Goal: Task Accomplishment & Management: Use online tool/utility

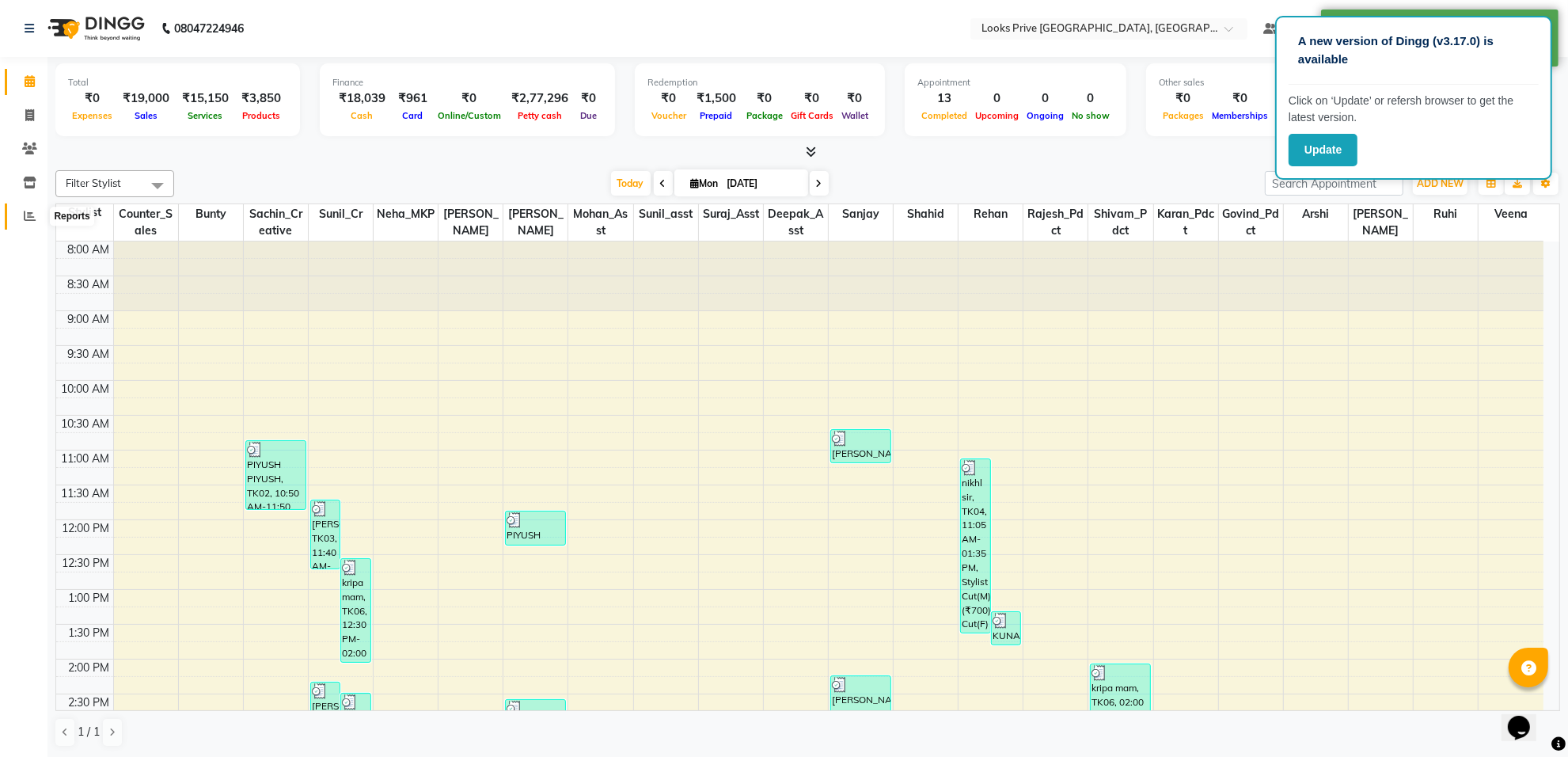
click at [25, 214] on icon at bounding box center [30, 216] width 12 height 12
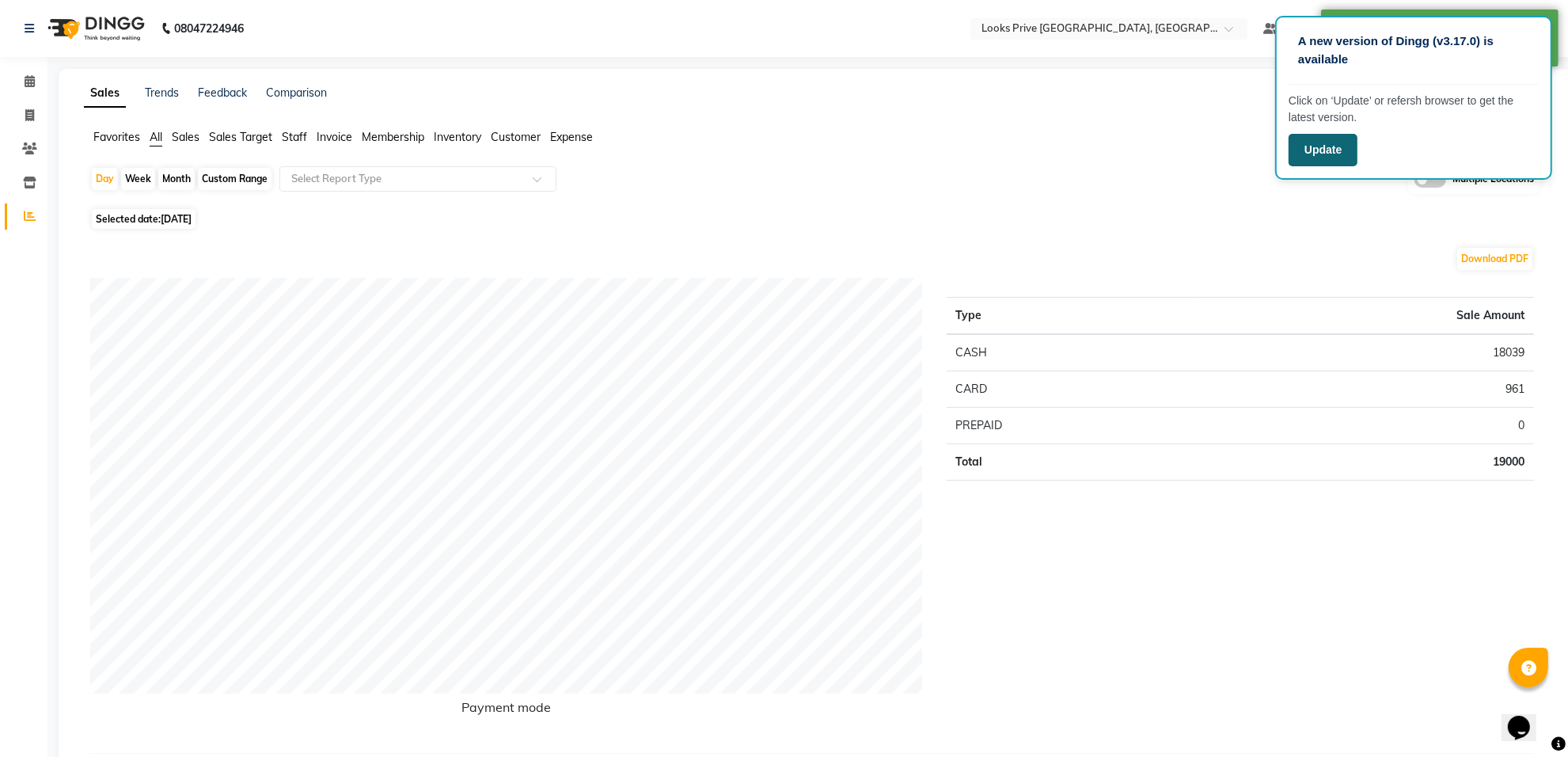
drag, startPoint x: 1308, startPoint y: 142, endPoint x: 1331, endPoint y: 202, distance: 64.3
click at [1308, 141] on button "Update" at bounding box center [1323, 150] width 69 height 32
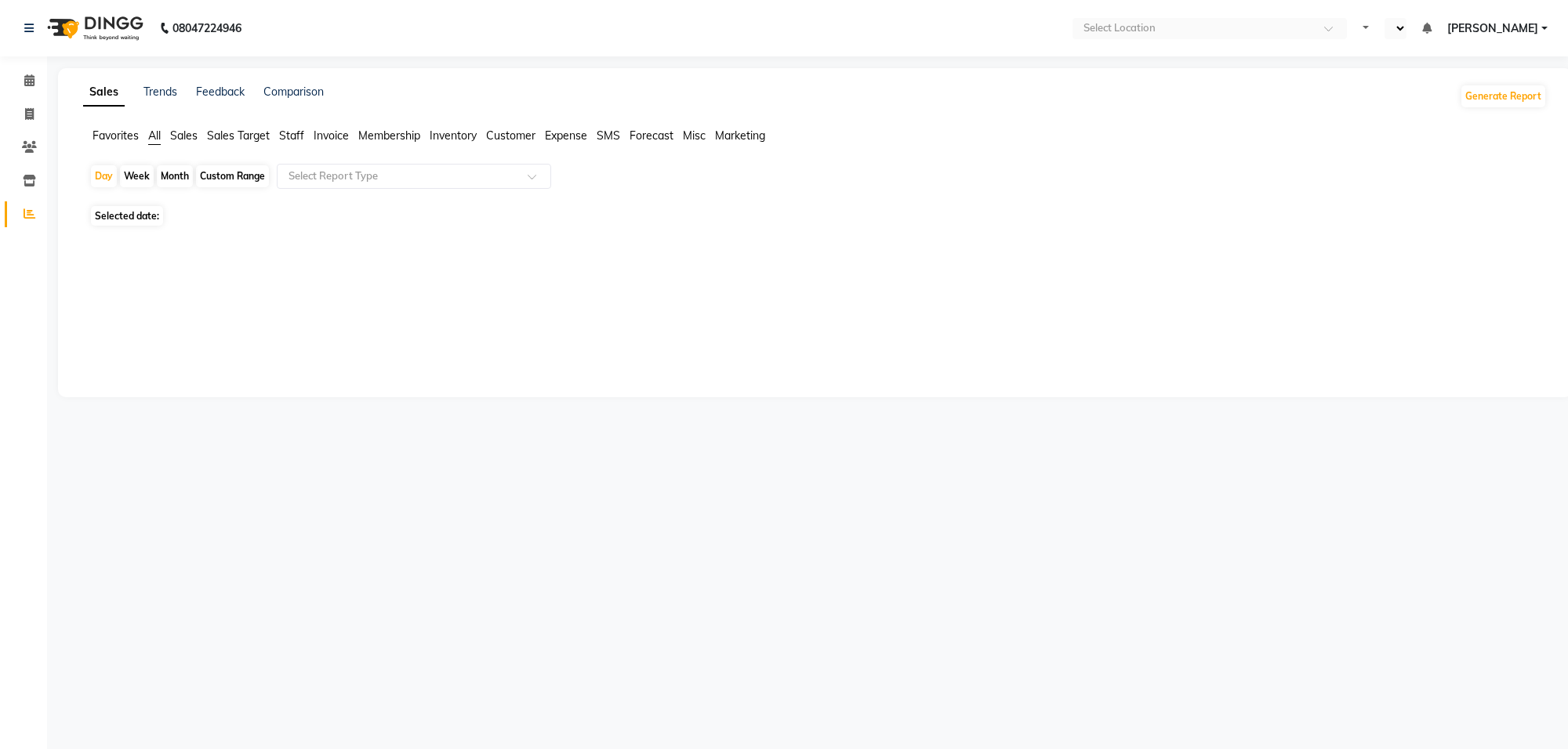
select select "en"
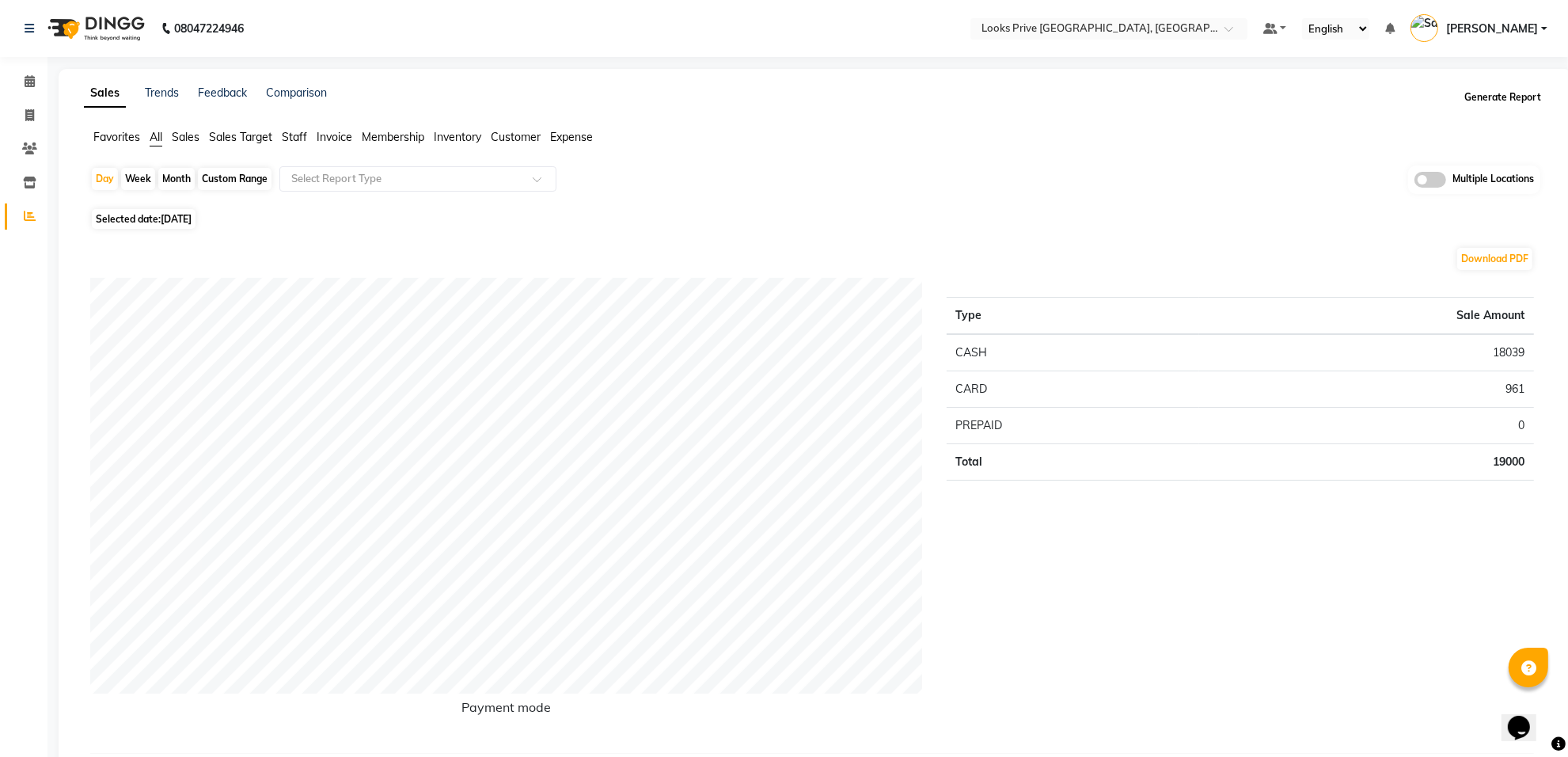
click at [1497, 93] on button "Generate Report" at bounding box center [1503, 96] width 85 height 22
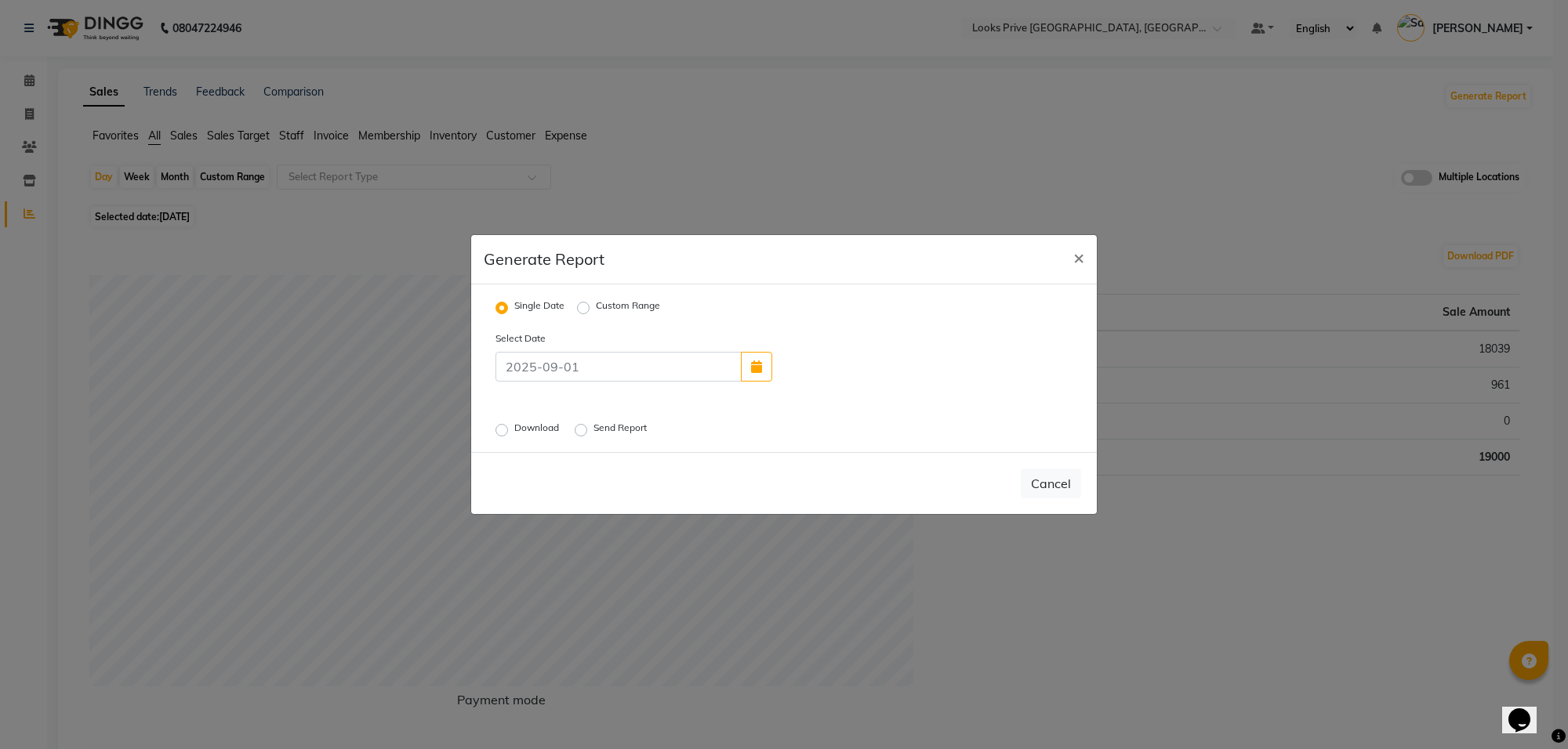
click at [514, 307] on label "Single Date" at bounding box center [539, 308] width 50 height 19
click at [505, 307] on input "Single Date" at bounding box center [504, 307] width 11 height 11
click at [596, 306] on label "Custom Range" at bounding box center [628, 308] width 64 height 19
click at [581, 306] on input "Custom Range" at bounding box center [585, 307] width 11 height 11
radio input "true"
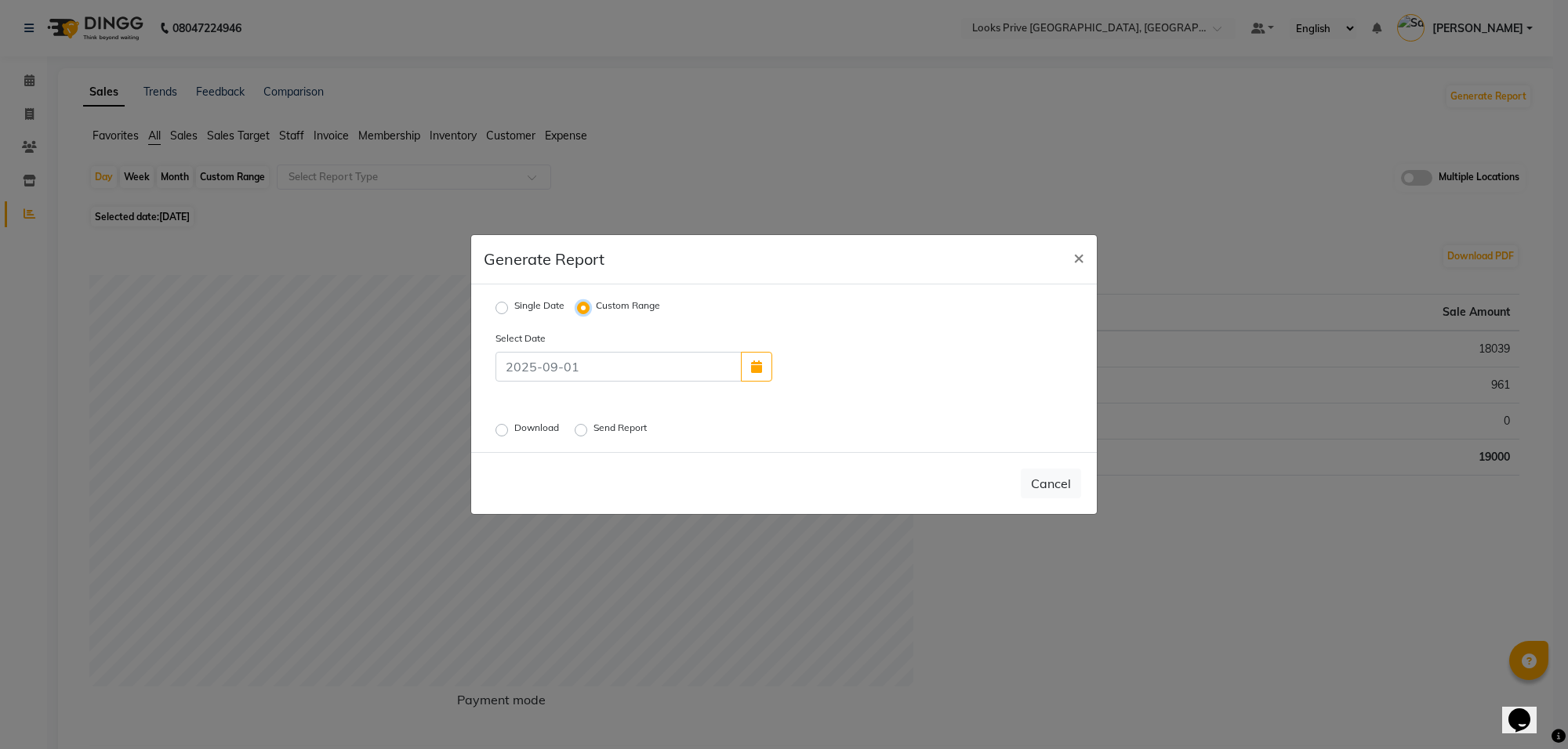
select select "9"
select select "2025"
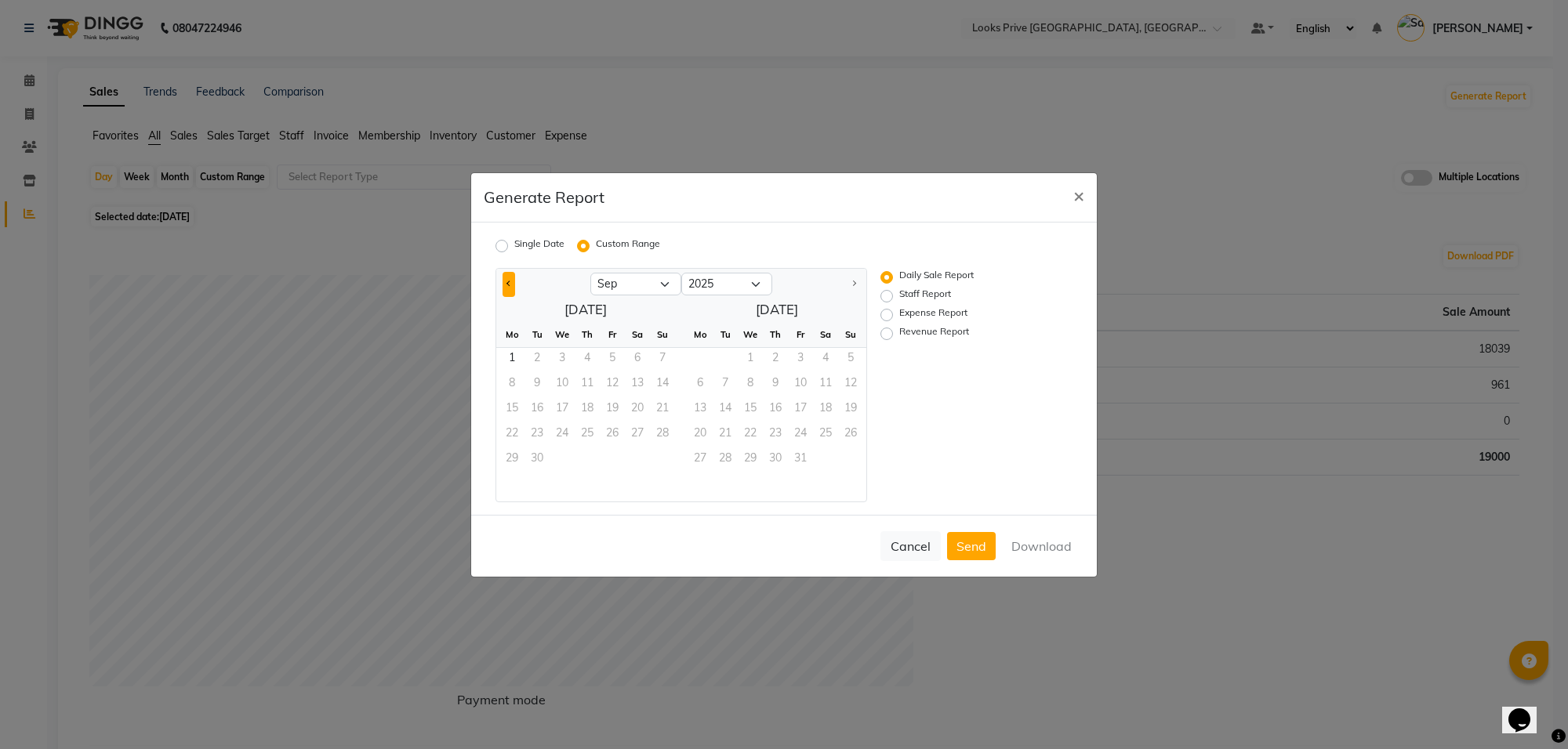
click at [508, 282] on span "Previous month" at bounding box center [509, 283] width 5 height 5
select select "8"
click at [617, 357] on span "1" at bounding box center [612, 360] width 25 height 25
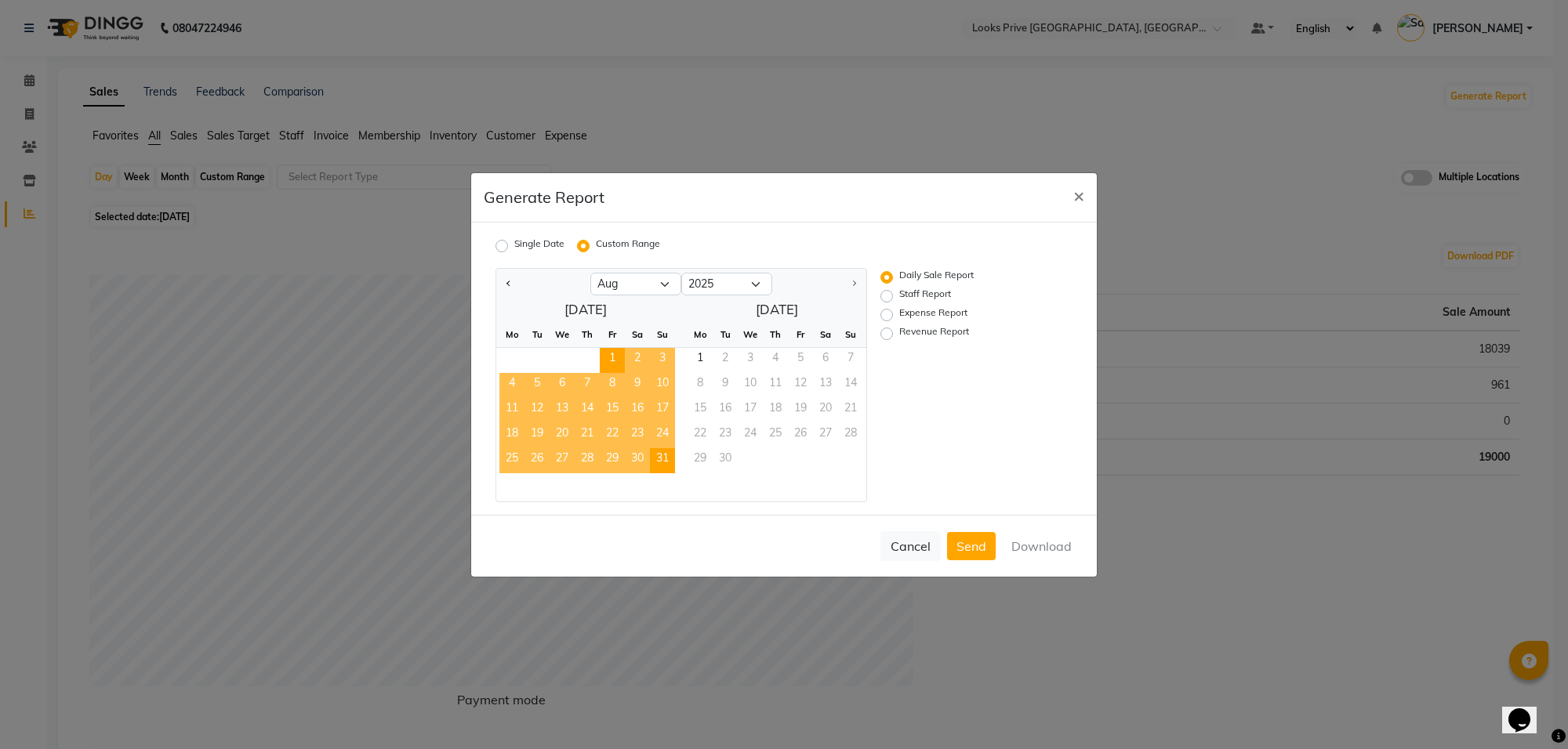
click at [649, 457] on span "31" at bounding box center [662, 460] width 25 height 25
click at [899, 287] on label "Staff Report" at bounding box center [925, 296] width 52 height 19
click at [883, 290] on input "Staff Report" at bounding box center [888, 295] width 11 height 11
radio input "true"
click at [899, 296] on label "Staff Report" at bounding box center [925, 296] width 52 height 19
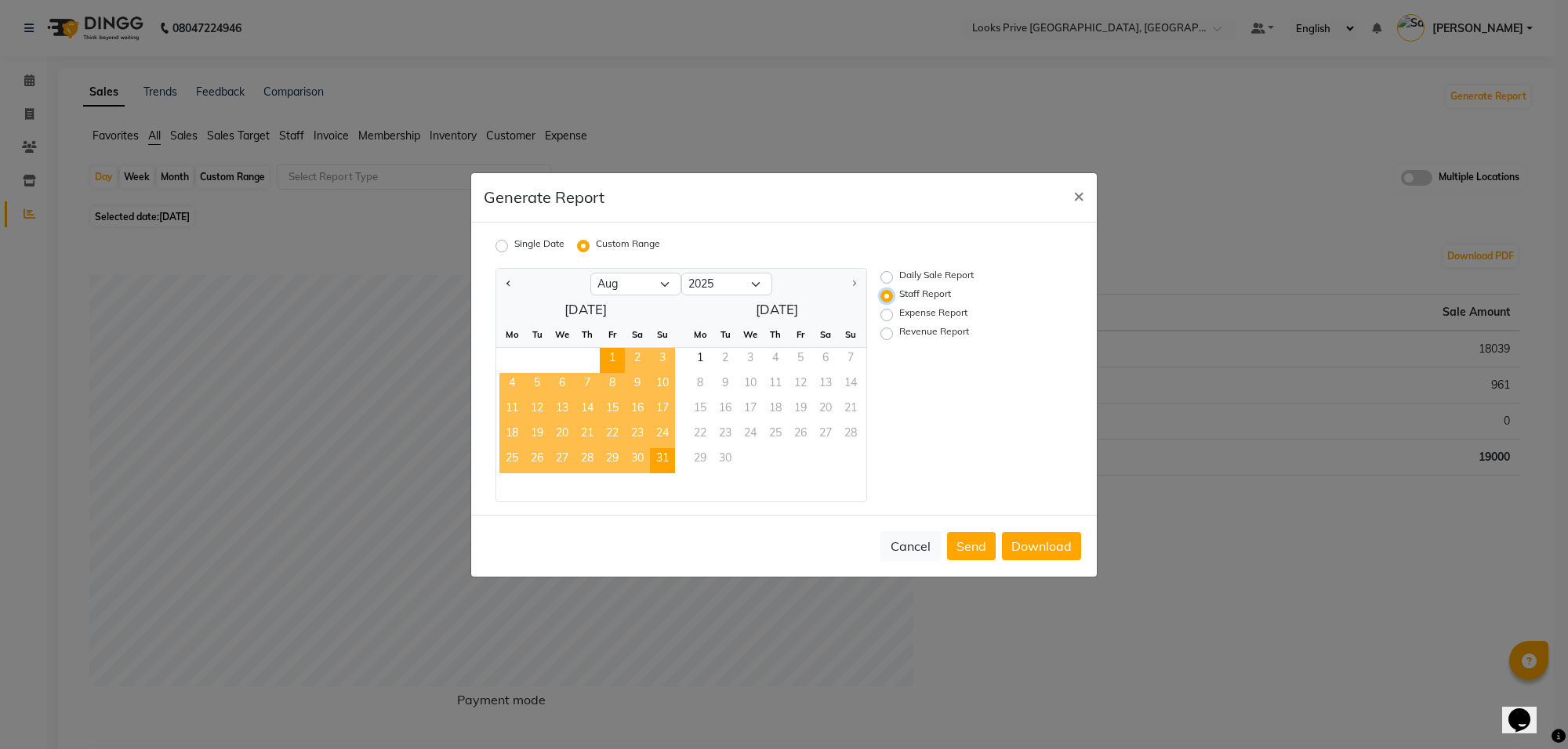
click at [886, 296] on input "Staff Report" at bounding box center [888, 295] width 11 height 11
click at [1037, 541] on button "Download" at bounding box center [1041, 546] width 79 height 28
click at [1071, 208] on button "×" at bounding box center [1078, 195] width 36 height 44
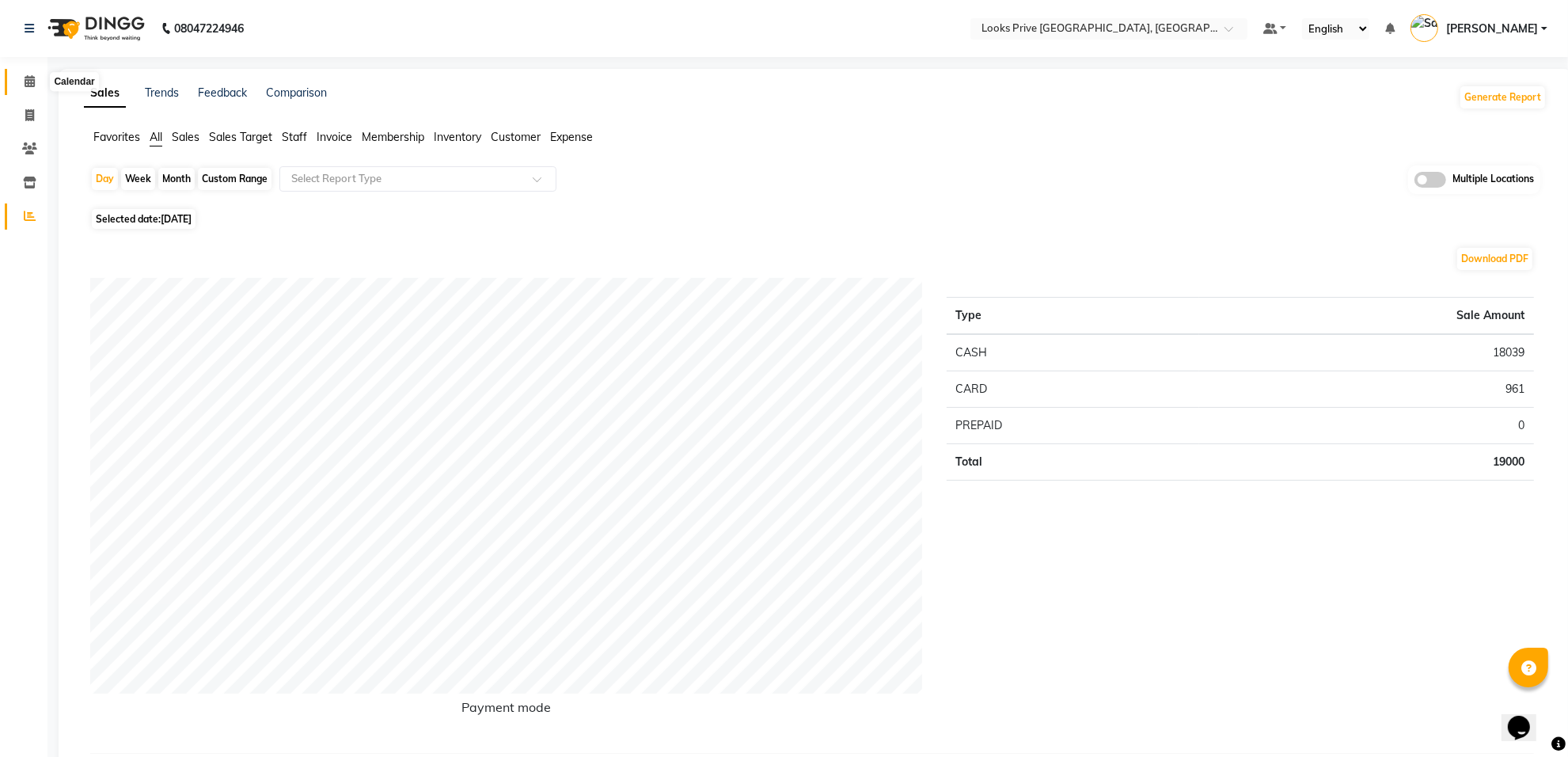
click at [20, 73] on span at bounding box center [30, 82] width 28 height 18
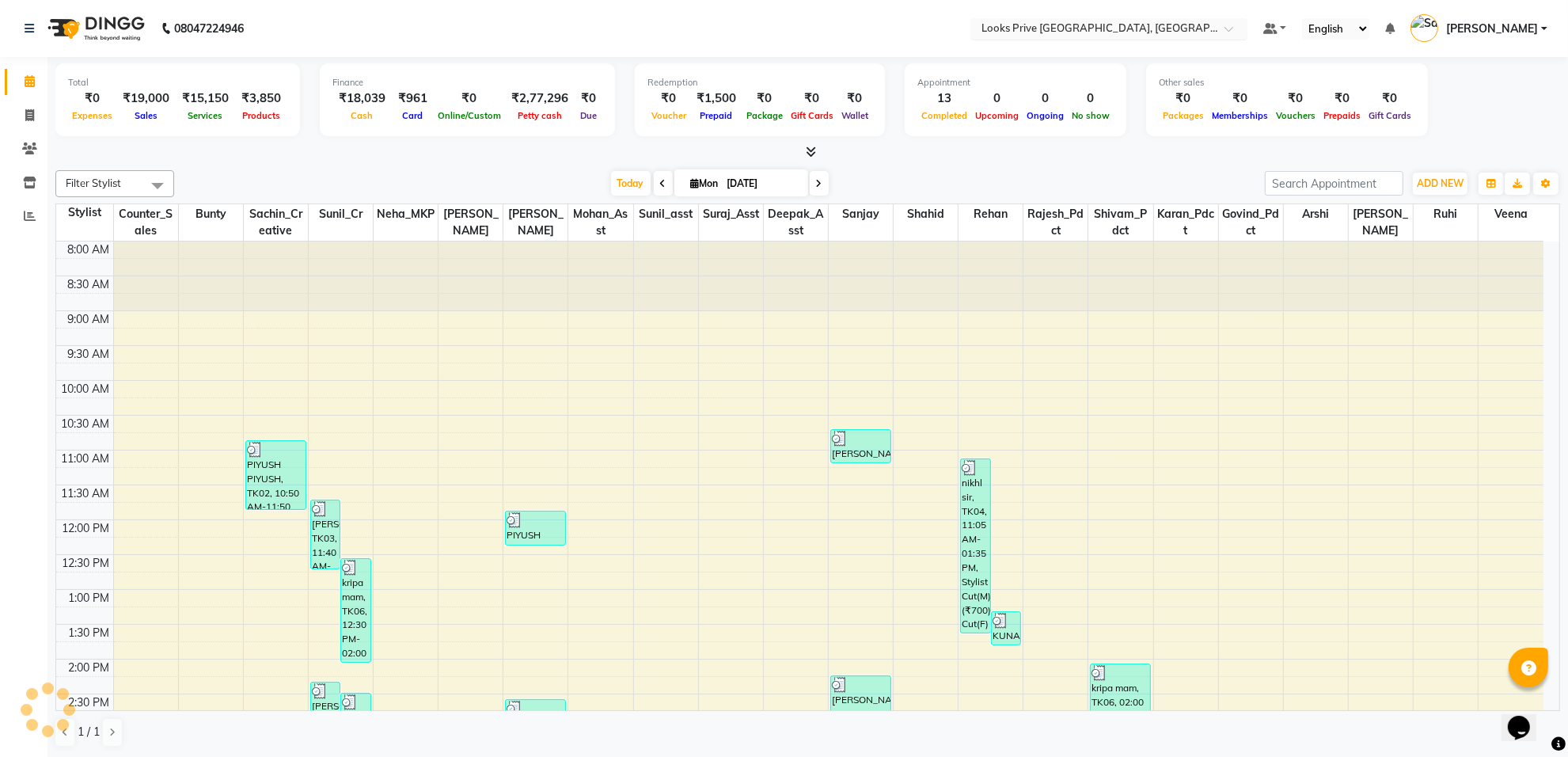
click at [1244, 30] on span at bounding box center [1235, 33] width 20 height 16
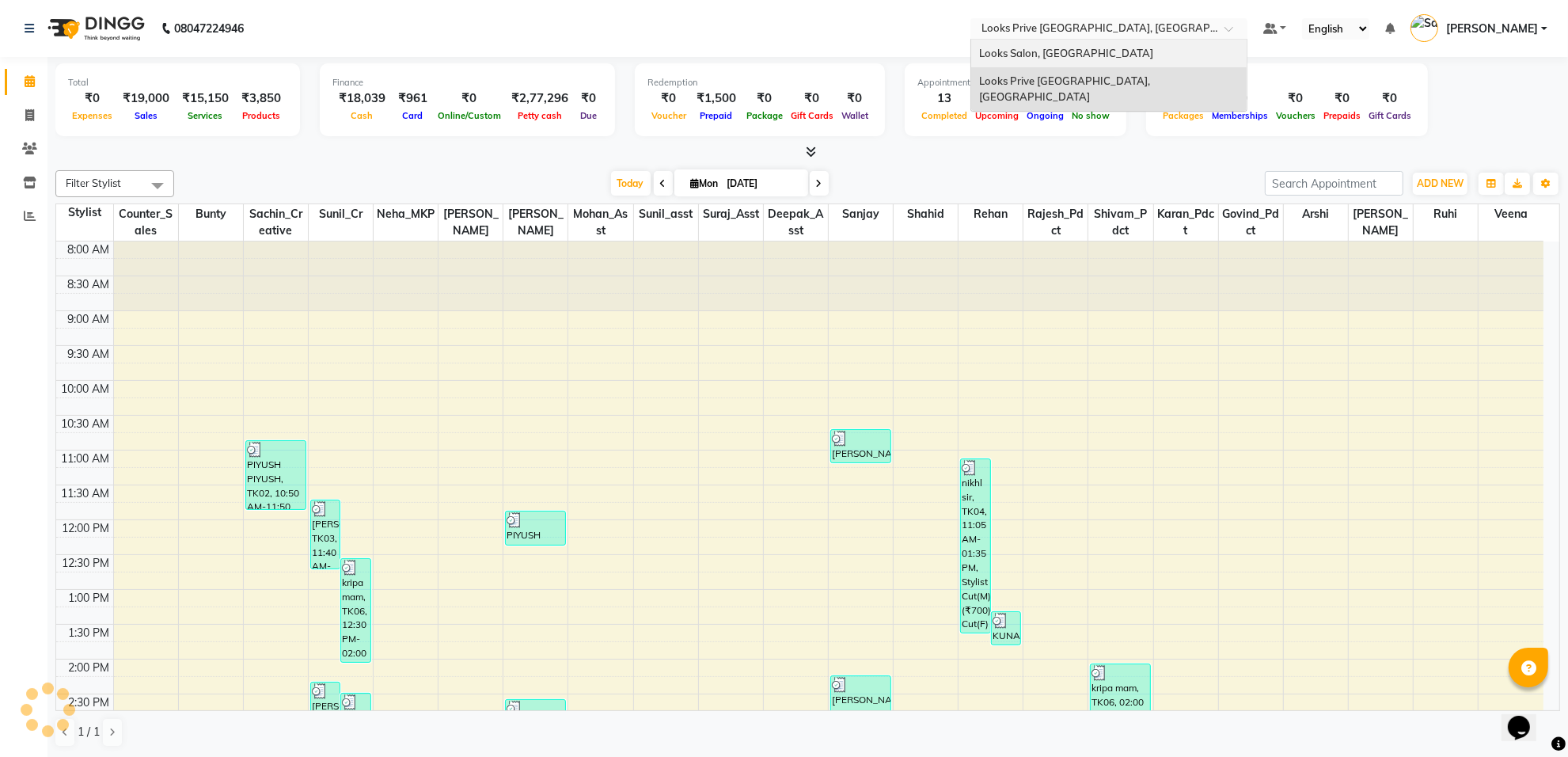
click at [1103, 48] on span "Looks Salon, Nsp Pacific Mall" at bounding box center [1066, 53] width 175 height 12
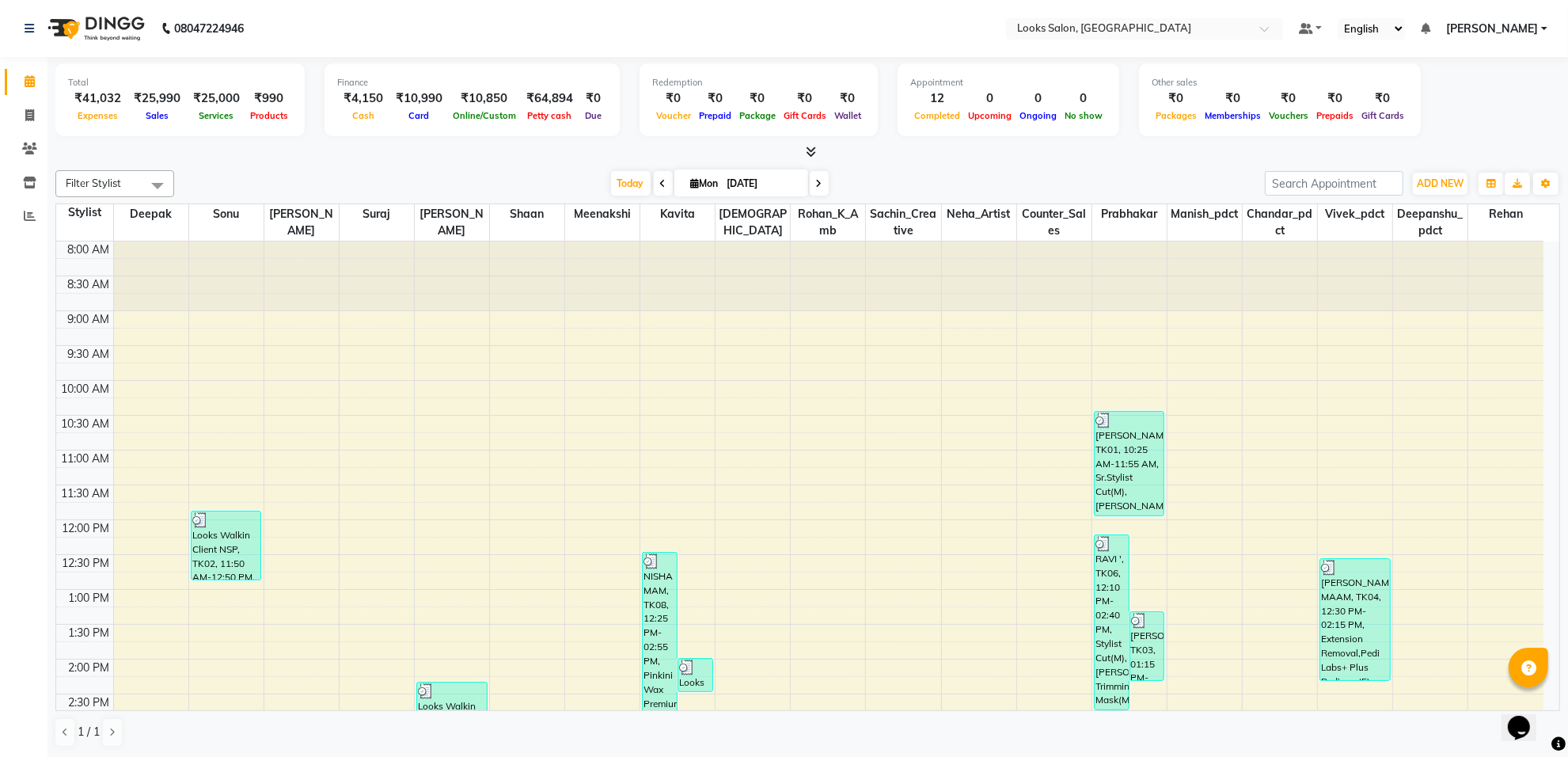
click at [1543, 25] on link "[PERSON_NAME]" at bounding box center [1497, 28] width 102 height 17
click at [1463, 105] on link "Sign out" at bounding box center [1466, 109] width 145 height 25
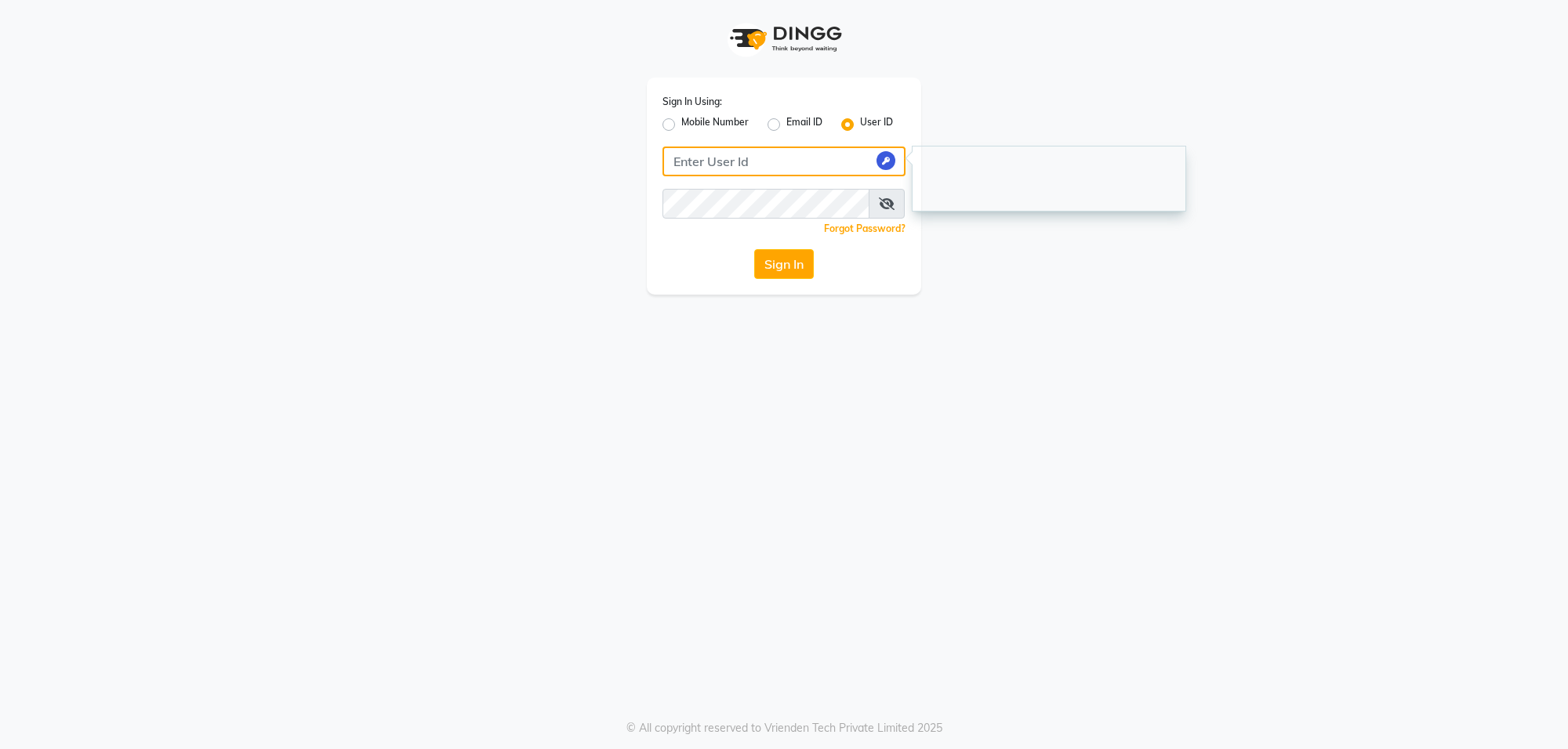
click at [770, 154] on input "Username" at bounding box center [784, 161] width 243 height 30
click at [776, 163] on input "Username" at bounding box center [784, 161] width 243 height 30
type input "e3599-01"
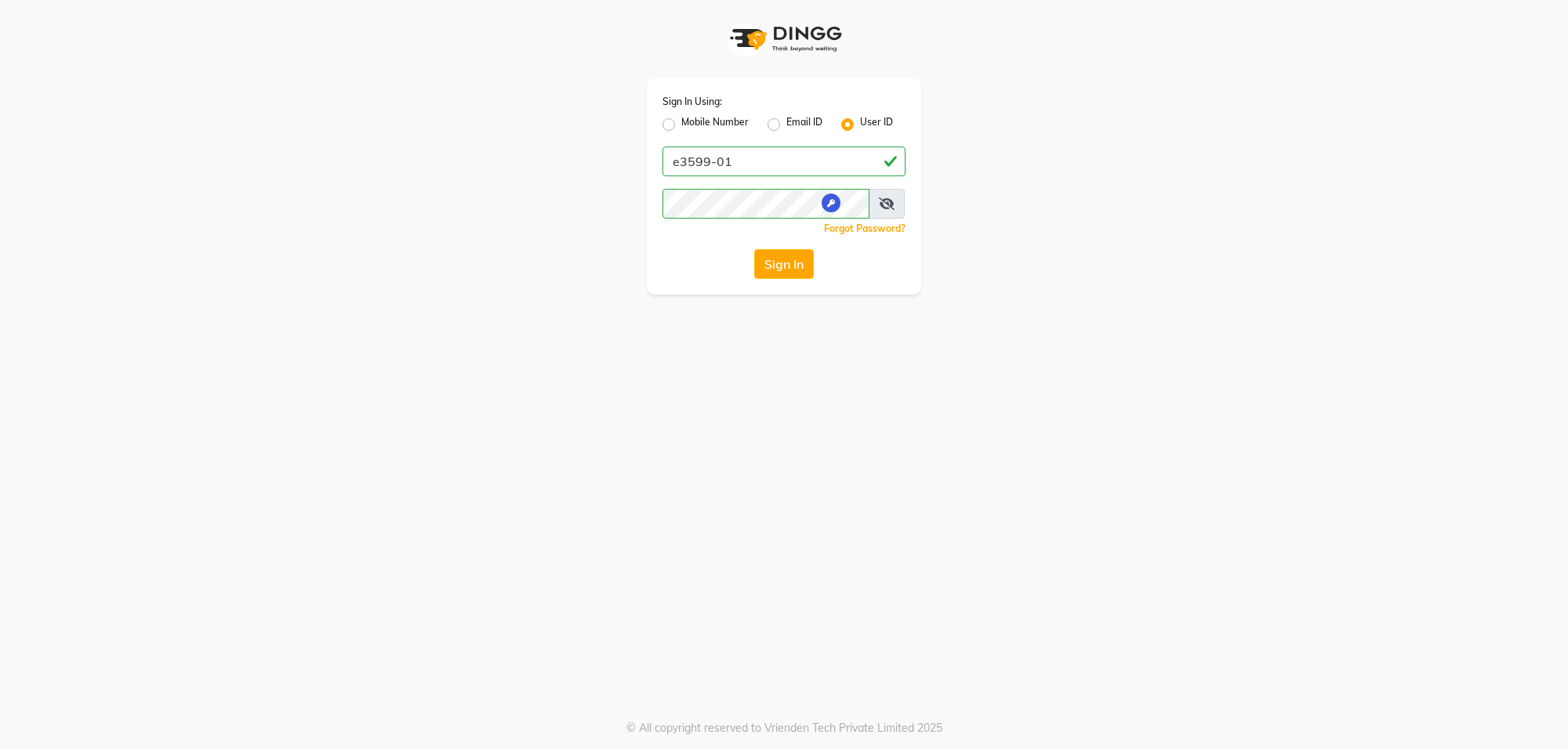
click at [891, 204] on icon at bounding box center [886, 203] width 16 height 12
click at [774, 268] on button "Sign In" at bounding box center [783, 264] width 60 height 30
